Goal: Information Seeking & Learning: Learn about a topic

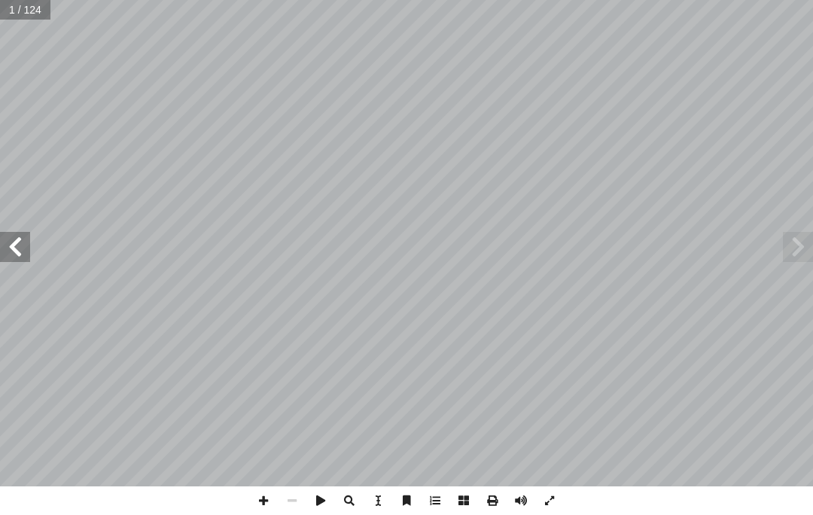
click at [13, 240] on span at bounding box center [15, 247] width 30 height 30
click at [3, 248] on span at bounding box center [15, 247] width 30 height 30
click at [21, 251] on span at bounding box center [15, 247] width 30 height 30
click at [14, 260] on span at bounding box center [15, 247] width 30 height 30
click at [29, 244] on span at bounding box center [15, 247] width 30 height 30
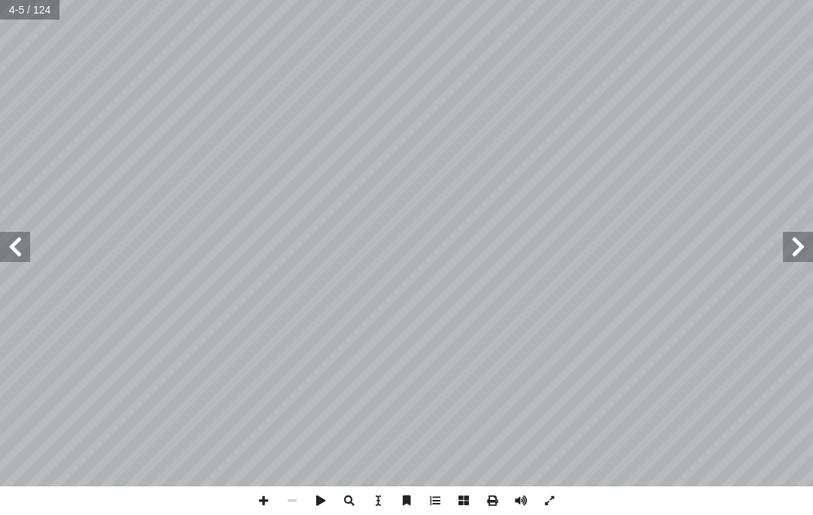
click at [29, 252] on span at bounding box center [15, 247] width 30 height 30
click at [8, 257] on span at bounding box center [15, 247] width 30 height 30
click at [15, 253] on span at bounding box center [15, 247] width 30 height 30
click at [16, 256] on span at bounding box center [15, 247] width 30 height 30
click at [28, 261] on span at bounding box center [15, 247] width 30 height 30
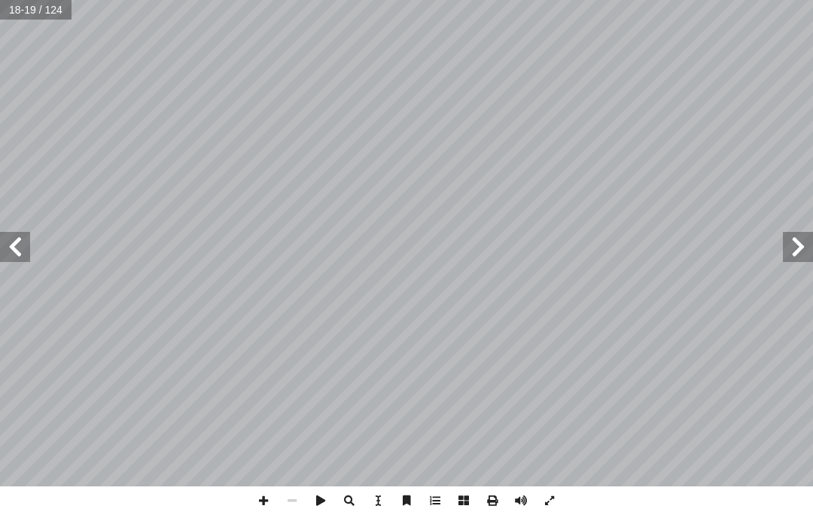
click at [29, 248] on span at bounding box center [15, 247] width 30 height 30
click at [19, 249] on span at bounding box center [15, 247] width 30 height 30
click at [27, 245] on span at bounding box center [15, 247] width 30 height 30
click at [786, 233] on span at bounding box center [798, 247] width 30 height 30
click at [792, 243] on span at bounding box center [798, 247] width 30 height 30
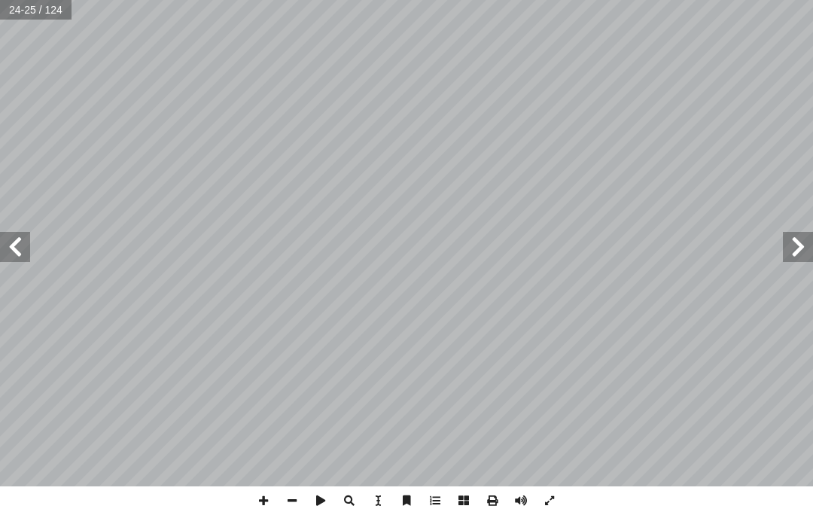
click at [803, 253] on span at bounding box center [798, 247] width 30 height 30
click at [21, 239] on span at bounding box center [15, 247] width 30 height 30
